Goal: Task Accomplishment & Management: Manage account settings

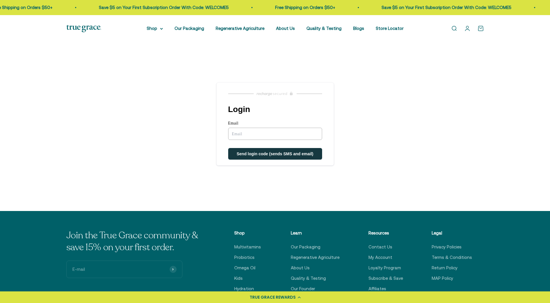
click at [269, 130] on input "Email" at bounding box center [275, 134] width 94 height 12
type input "humdoozi@gmail.com"
click at [268, 159] on button "Send login code (sends SMS and email)" at bounding box center [275, 154] width 94 height 12
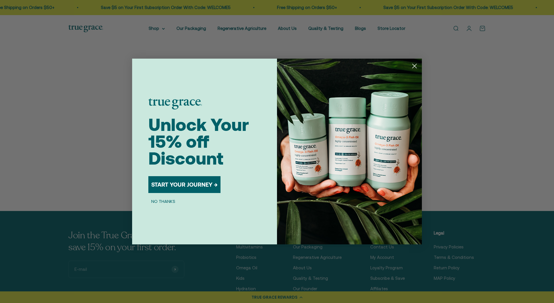
click at [413, 67] on icon "Close dialog" at bounding box center [415, 66] width 4 height 4
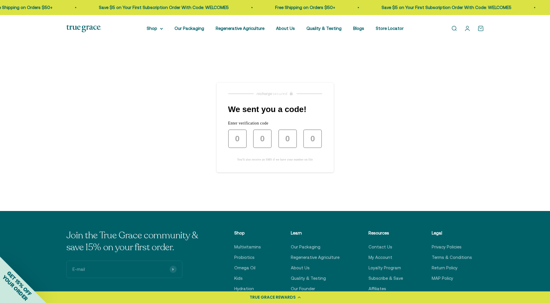
click at [247, 141] on form at bounding box center [275, 138] width 94 height 19
click at [239, 141] on input "text" at bounding box center [237, 138] width 19 height 19
type input "5"
type input "1"
type input "0"
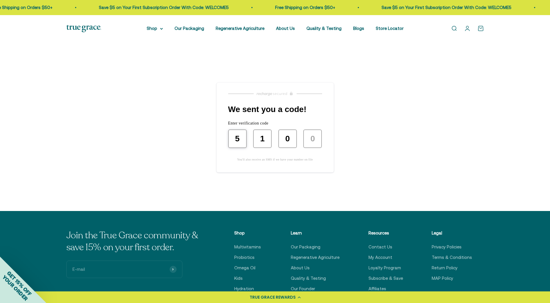
type input "7"
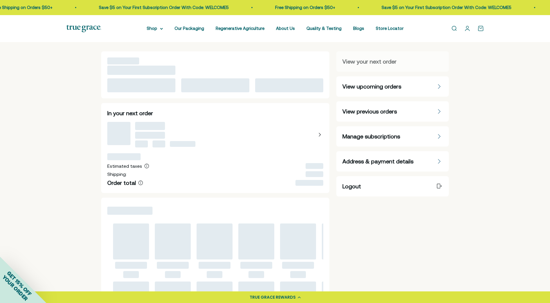
click at [384, 137] on span "Manage subscriptions" at bounding box center [371, 136] width 58 height 8
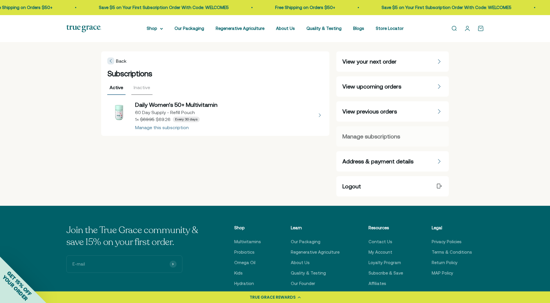
click at [170, 126] on button "view details about Daily Women's 50+ Multivitamin 60 Day Supply - Refill Pouch …" at bounding box center [215, 115] width 216 height 29
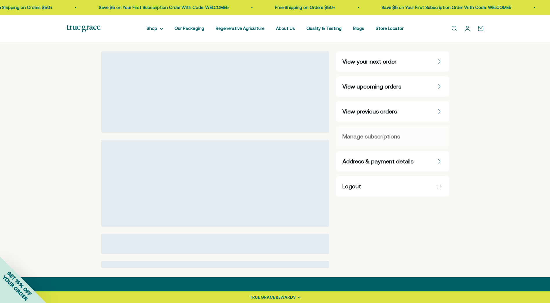
select select "60 Day"
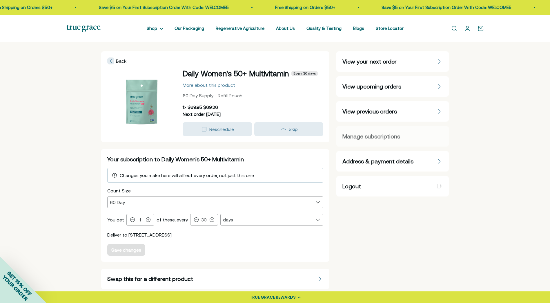
click at [385, 85] on span "View upcoming orders" at bounding box center [371, 86] width 59 height 8
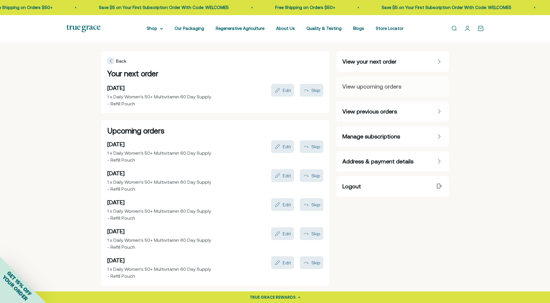
click at [372, 136] on span "Manage subscriptions" at bounding box center [371, 136] width 58 height 8
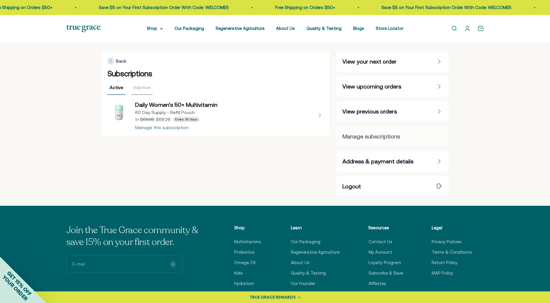
click at [173, 126] on button "view details about Daily Women's 50+ Multivitamin 60 Day Supply - Refill Pouch …" at bounding box center [215, 115] width 216 height 29
select select "60 Day"
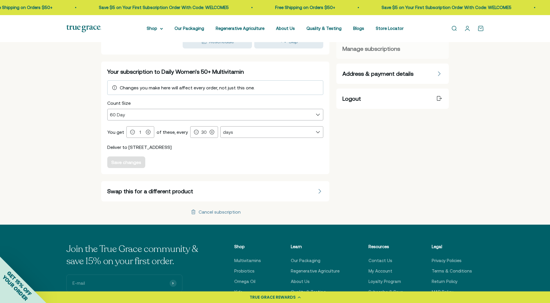
scroll to position [88, 0]
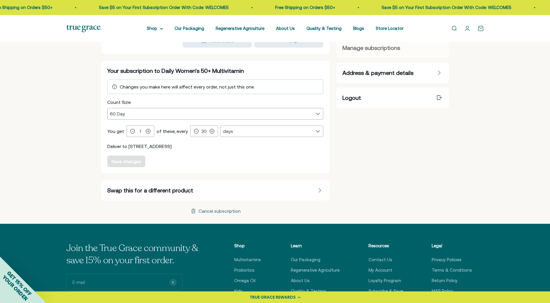
click at [210, 212] on div "Cancel subscription" at bounding box center [220, 210] width 42 height 5
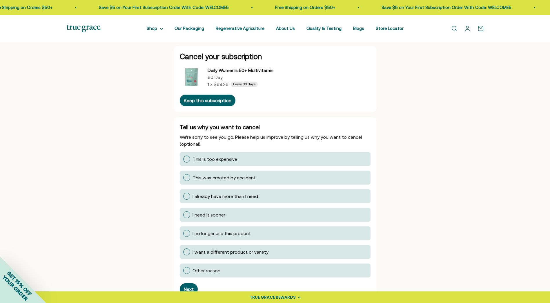
scroll to position [26, 0]
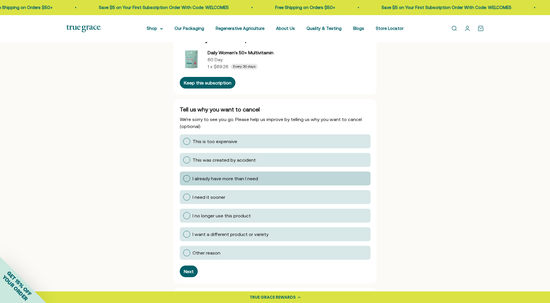
click at [185, 178] on div at bounding box center [186, 178] width 7 height 7
click at [183, 178] on input "I already have more than I need" at bounding box center [183, 178] width 0 height 0
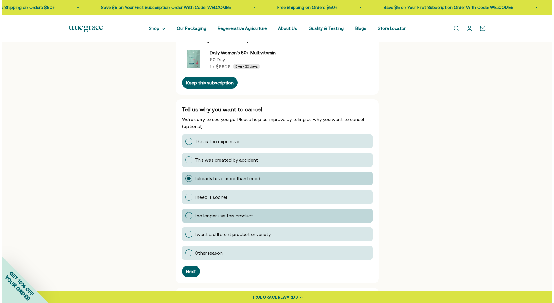
scroll to position [4, 0]
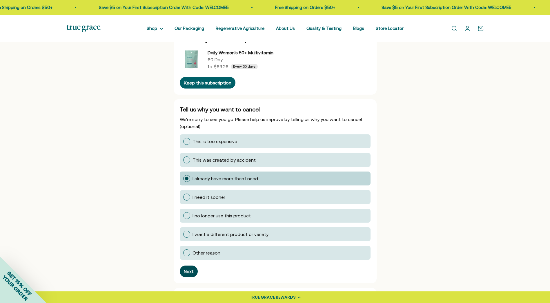
click at [182, 272] on button "Next" at bounding box center [189, 271] width 18 height 12
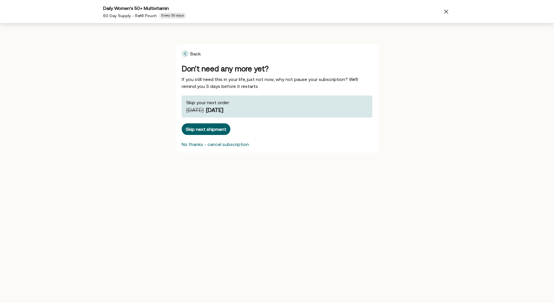
click at [236, 143] on div "No thanks - cancel subscription" at bounding box center [215, 144] width 67 height 5
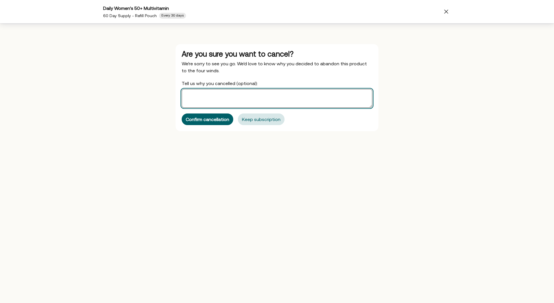
click at [240, 106] on textarea "Tell us why you cancelled (optional):" at bounding box center [277, 98] width 191 height 19
